Goal: Task Accomplishment & Management: Manage account settings

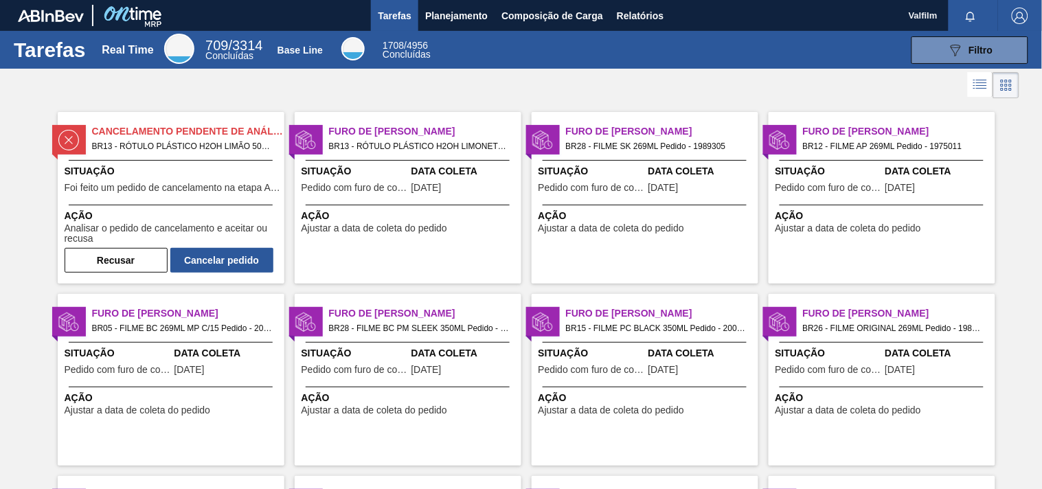
click at [468, 229] on div "Ação Ajustar a data de coleta do pedido" at bounding box center [410, 221] width 216 height 25
click at [596, 144] on span "BR28 - FILME SK 269ML Pedido - 1989305" at bounding box center [656, 146] width 181 height 15
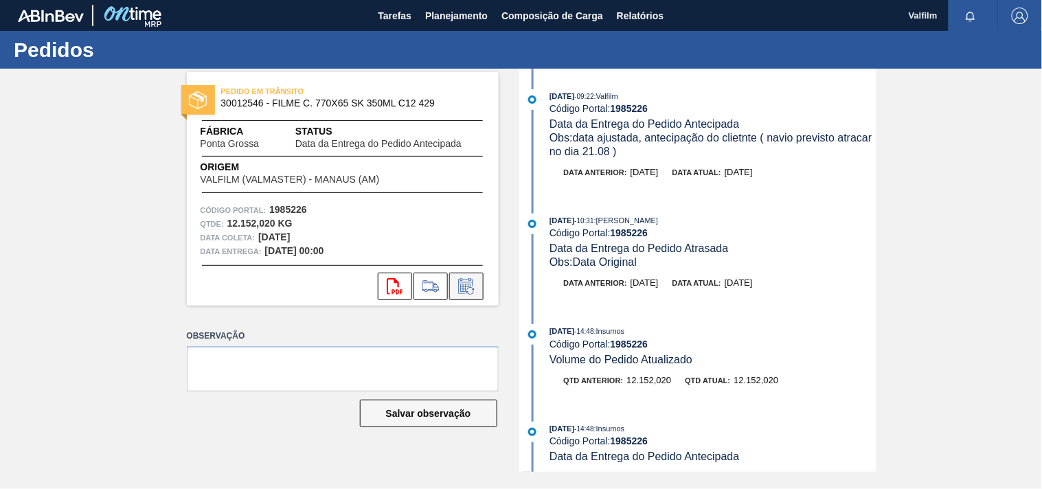
click at [478, 293] on button at bounding box center [466, 286] width 34 height 27
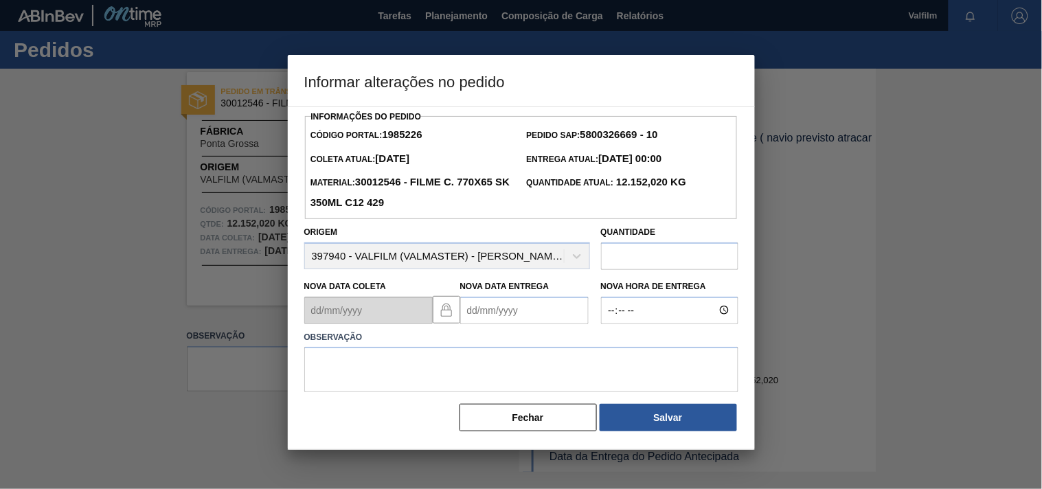
click at [478, 313] on Entrega1985226 "Nova Data Entrega" at bounding box center [524, 310] width 128 height 27
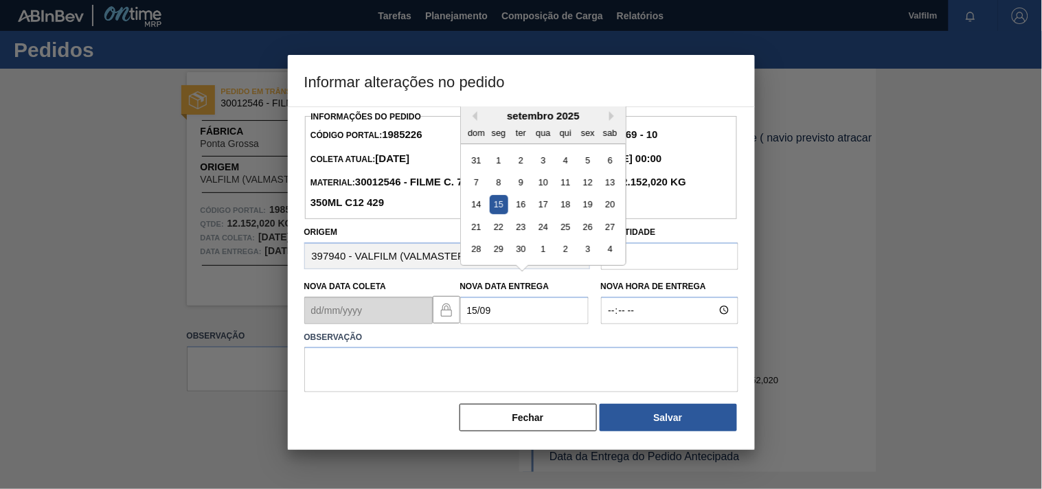
click at [499, 213] on div "15" at bounding box center [498, 204] width 19 height 19
type Entrega1985226 "15/09/2025"
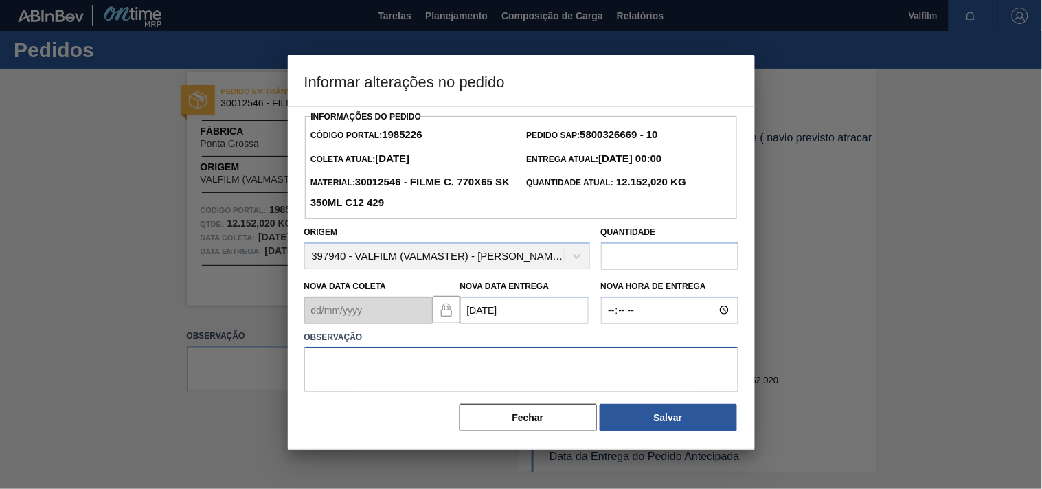
click at [401, 359] on textarea at bounding box center [521, 369] width 434 height 45
click at [504, 358] on textarea "Ajuste entrega- troca com o card" at bounding box center [521, 369] width 434 height 45
paste textarea "1985239"
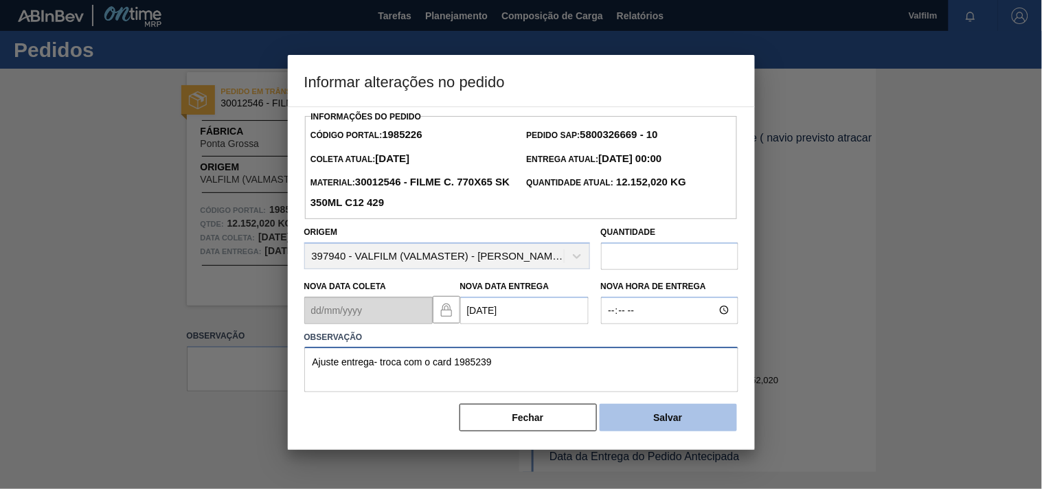
type textarea "Ajuste entrega- troca com o card 1985239"
click at [644, 422] on button "Salvar" at bounding box center [668, 417] width 137 height 27
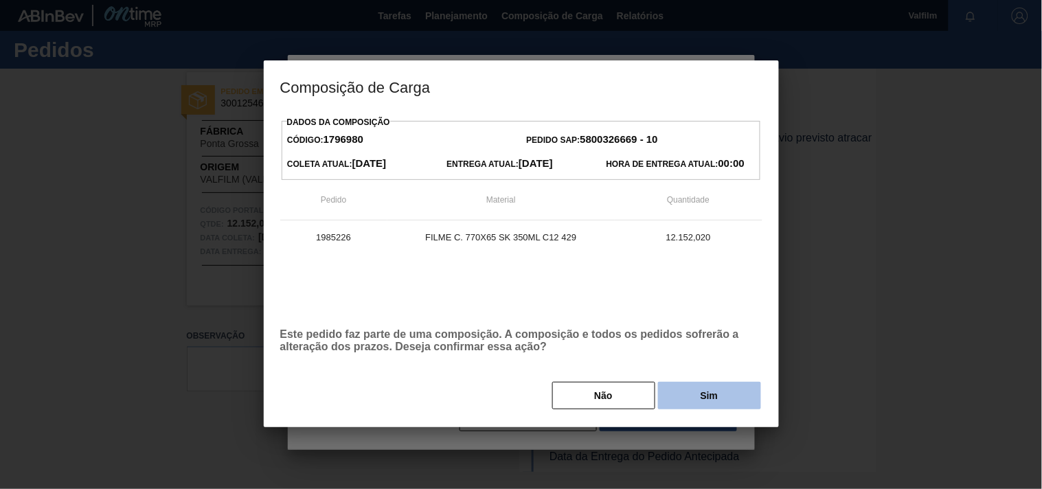
click at [691, 399] on button "Sim" at bounding box center [709, 395] width 103 height 27
